Goal: Task Accomplishment & Management: Complete application form

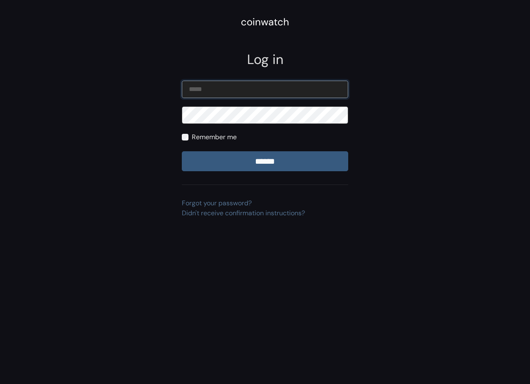
click at [226, 97] on input "email" at bounding box center [265, 89] width 166 height 17
type input "**********"
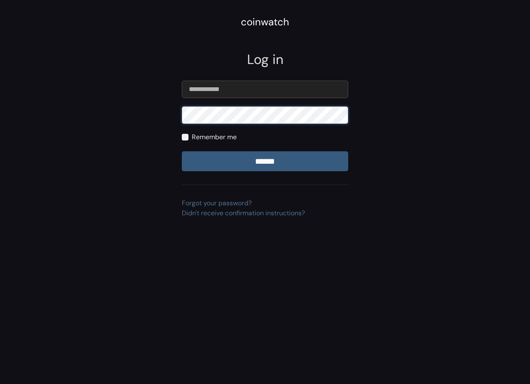
click at [182, 151] on input "******" at bounding box center [265, 161] width 166 height 20
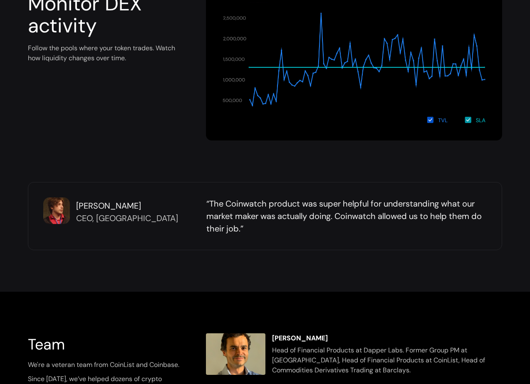
scroll to position [1307, 0]
